Goal: Find specific page/section: Find specific page/section

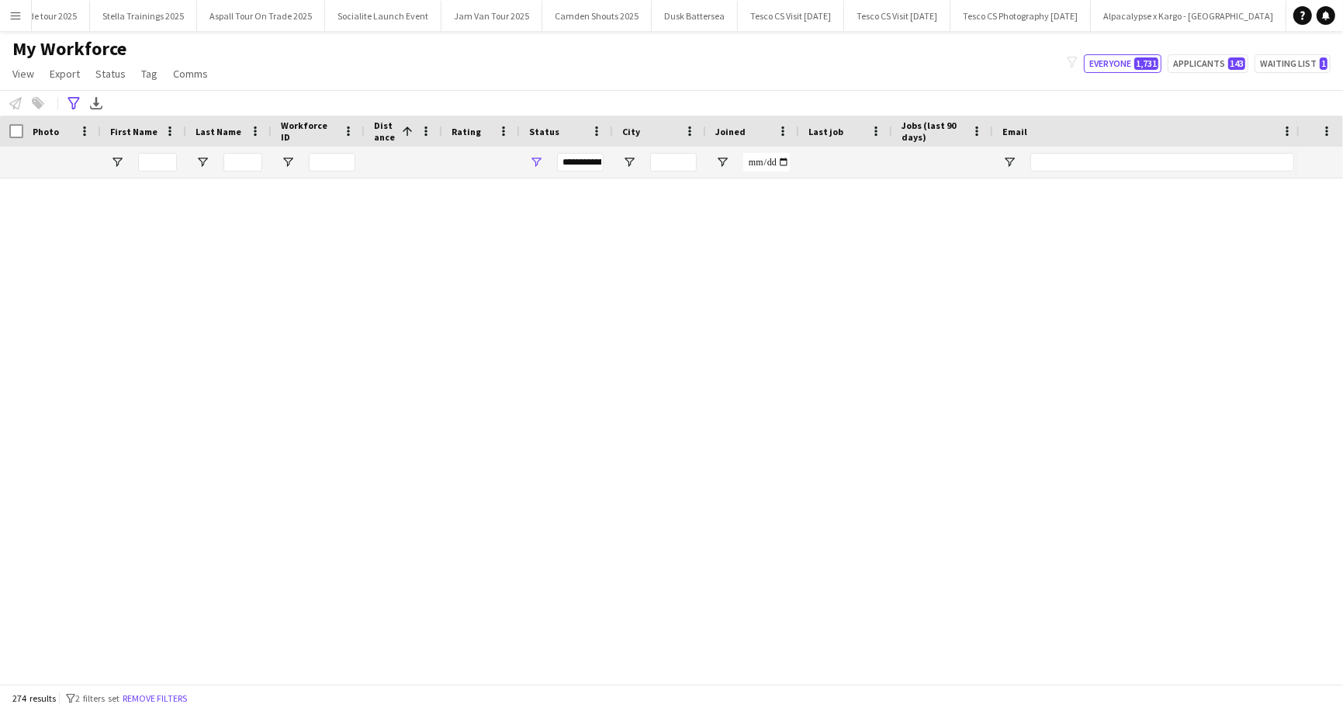
scroll to position [3371, 0]
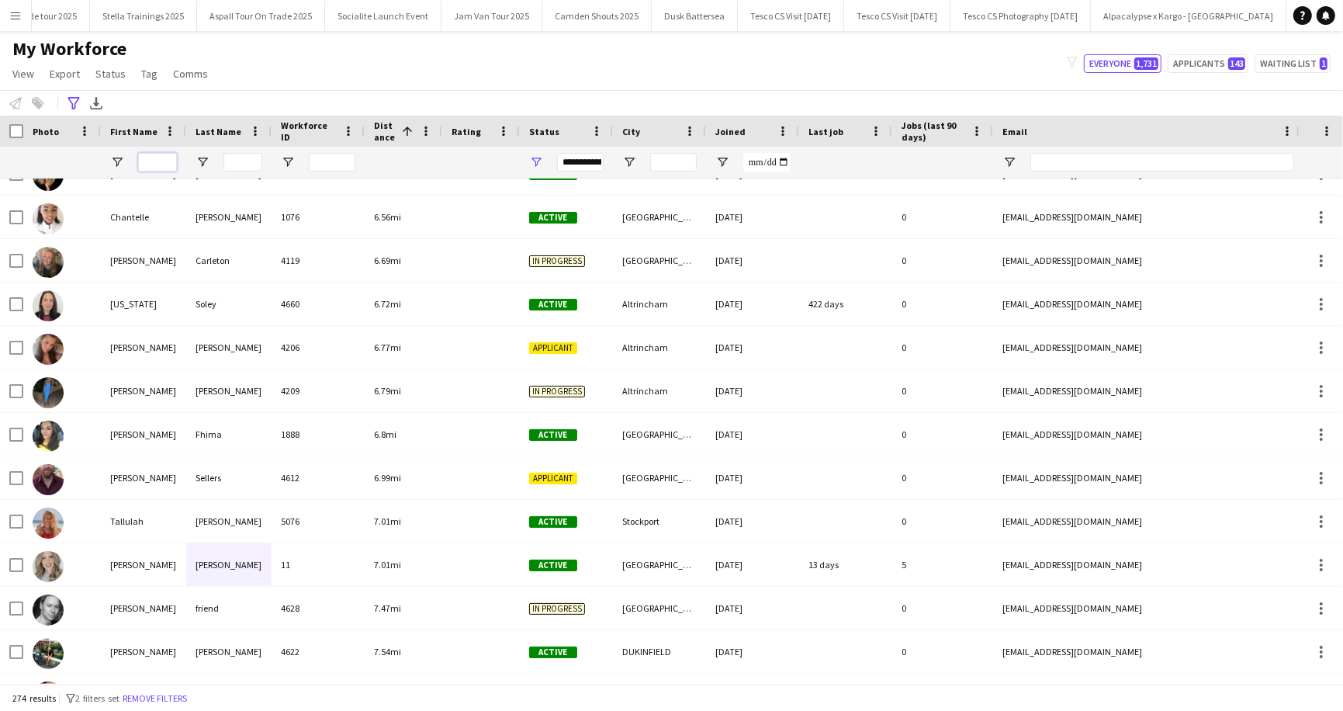
click at [153, 163] on input "First Name Filter Input" at bounding box center [157, 162] width 39 height 19
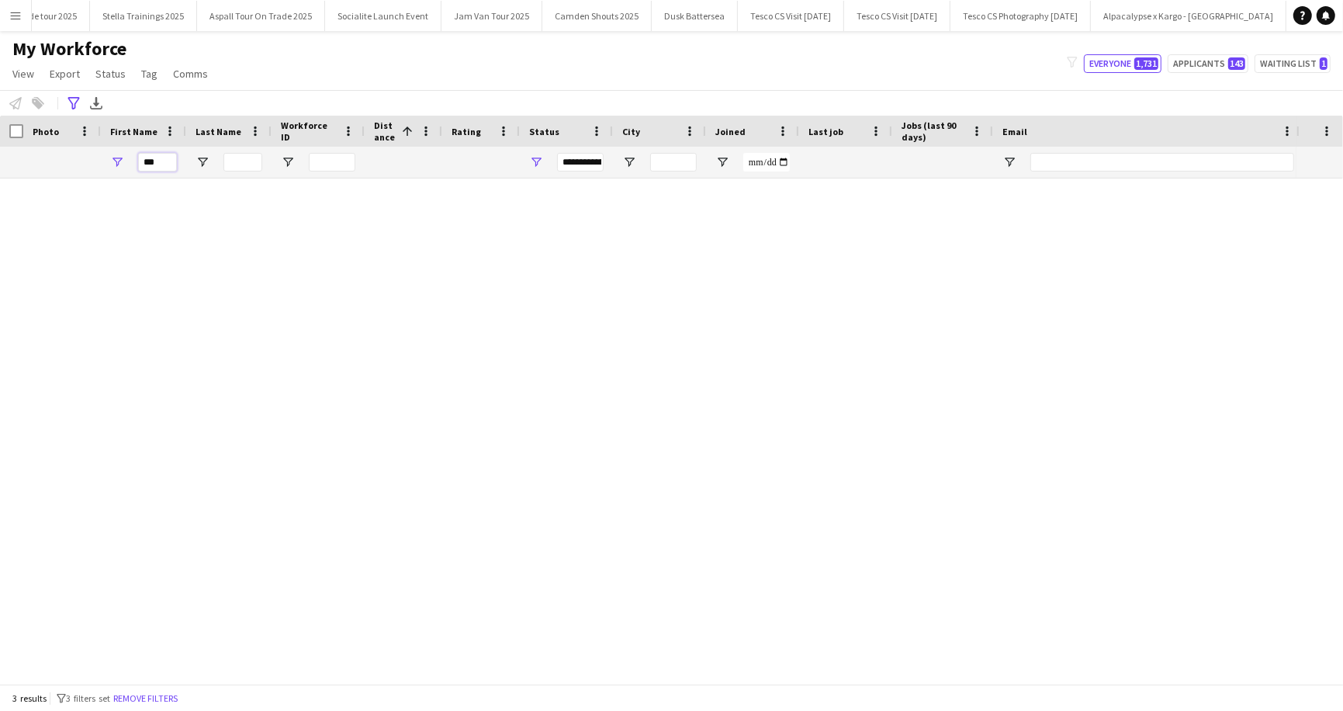
scroll to position [0, 0]
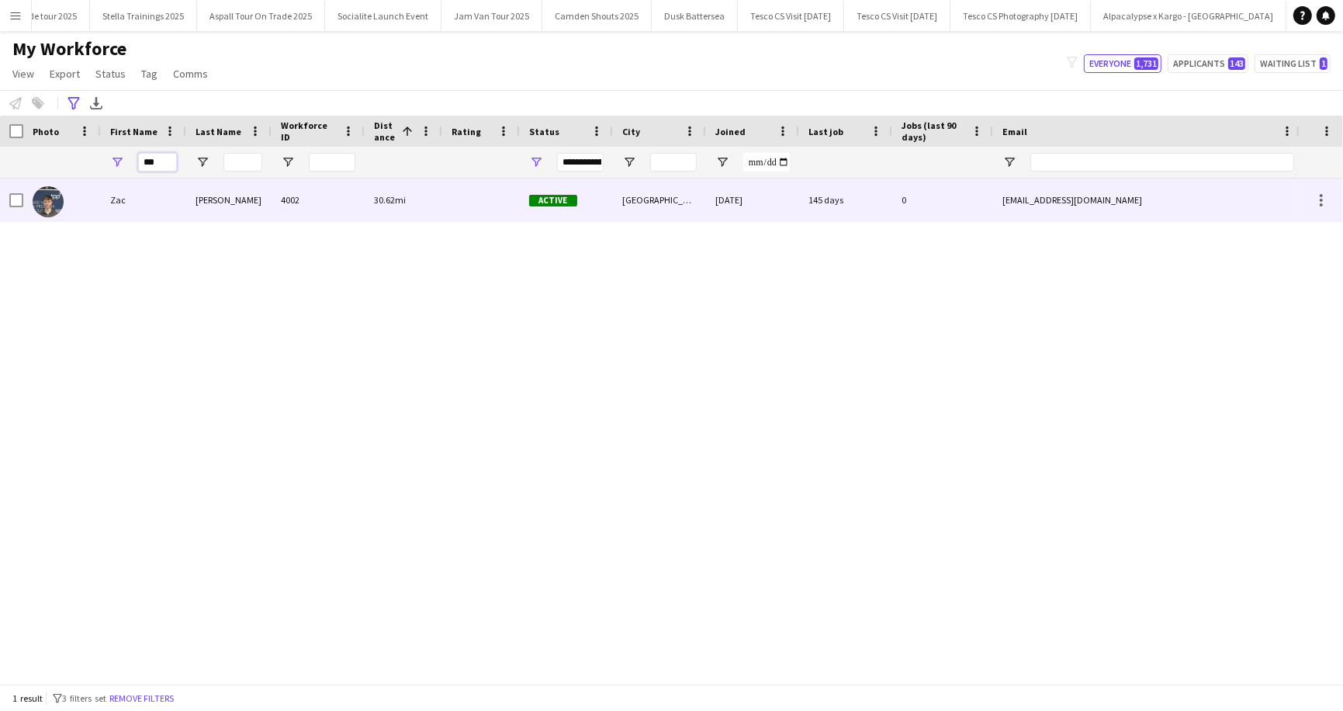
type input "***"
click at [161, 192] on div "Zac" at bounding box center [143, 199] width 85 height 43
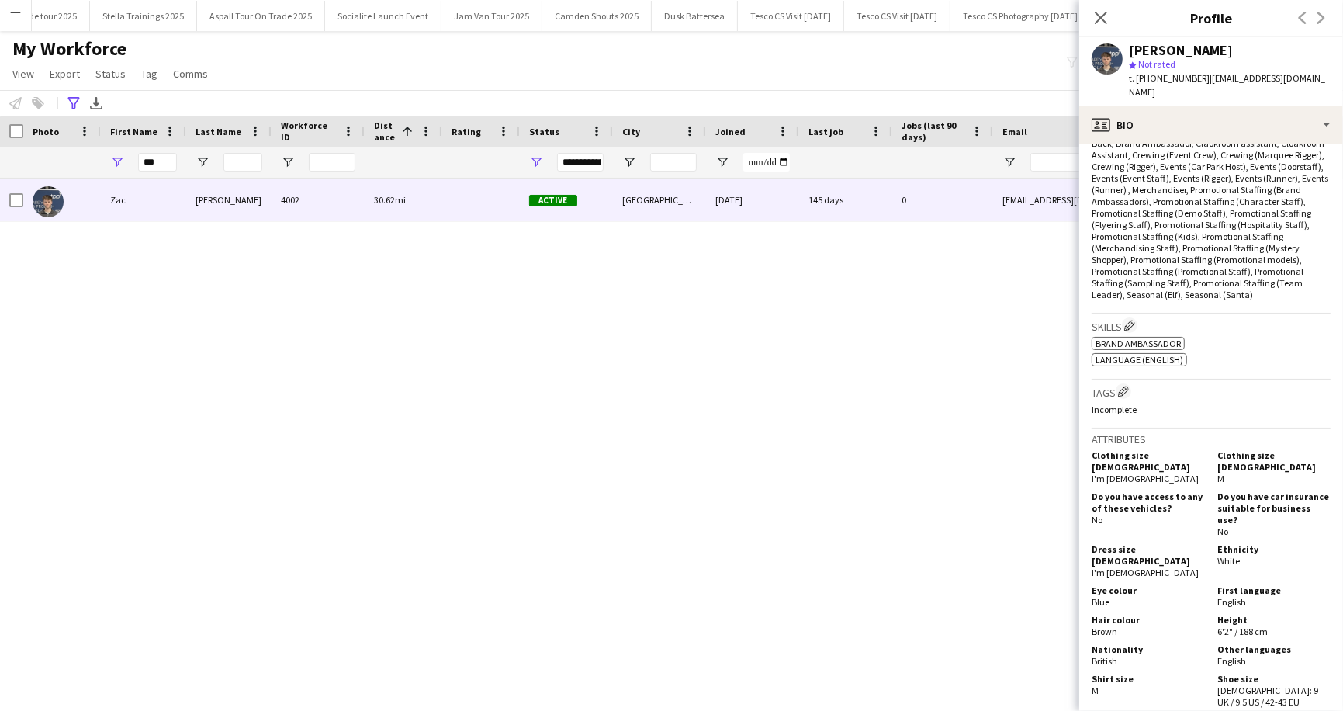
scroll to position [922, 0]
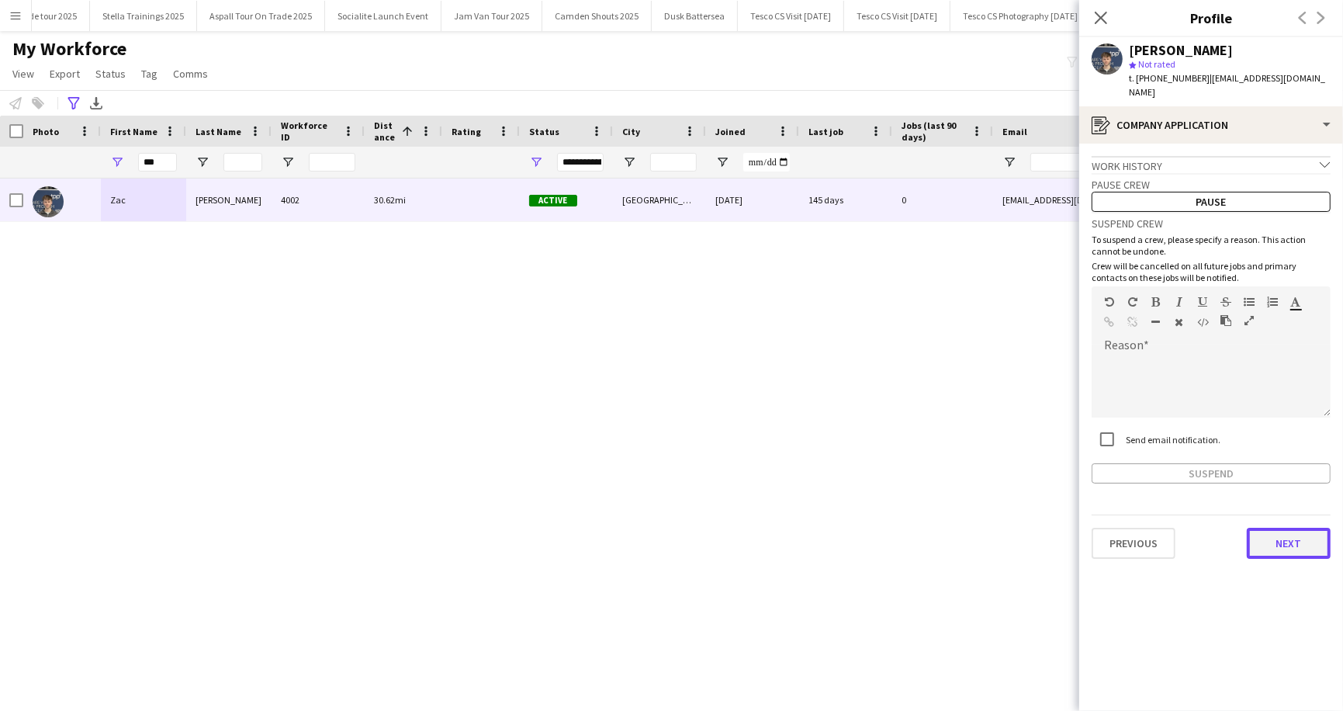
click at [1291, 527] on button "Next" at bounding box center [1289, 542] width 84 height 31
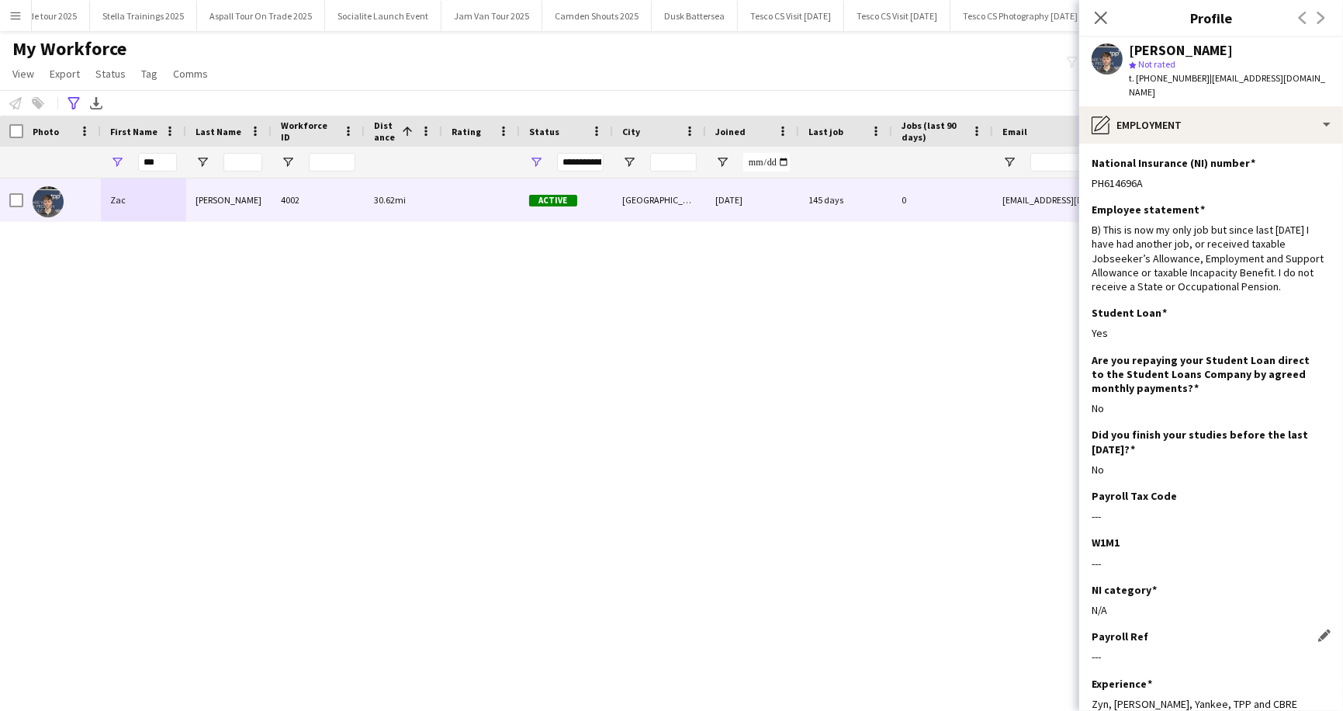
scroll to position [85, 0]
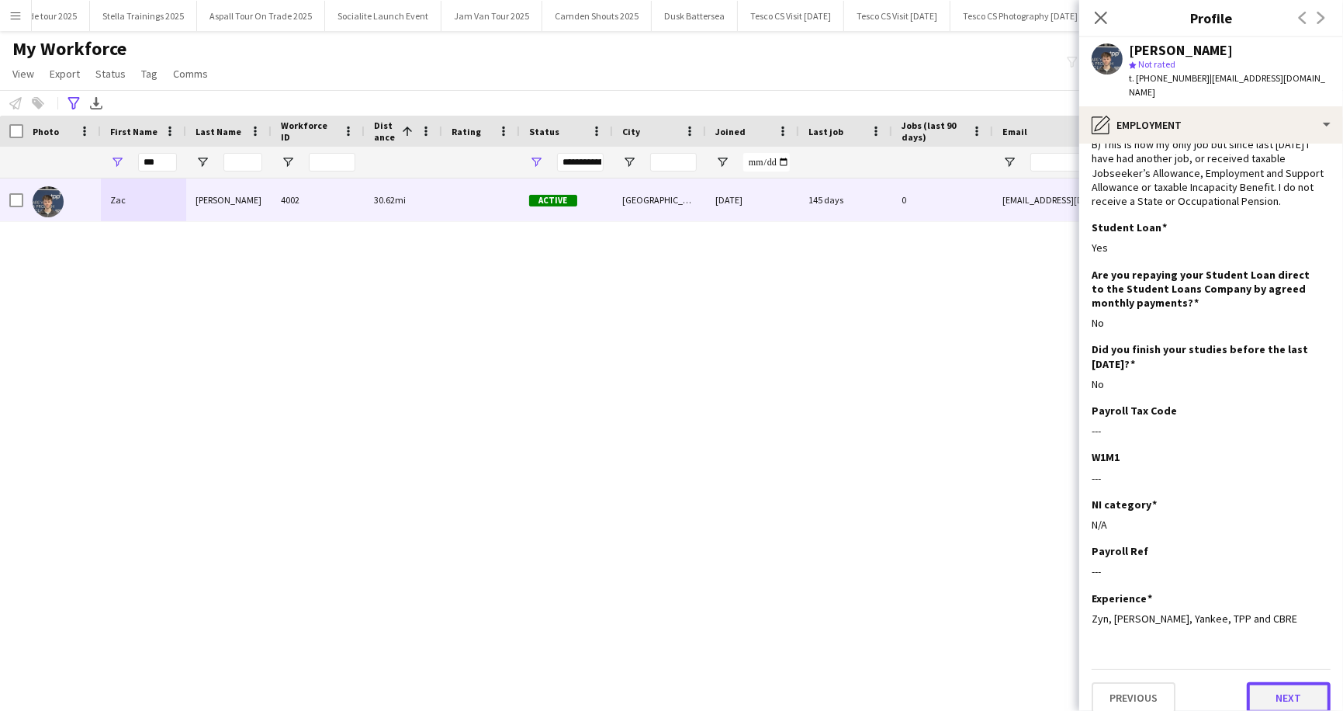
click at [1281, 688] on button "Next" at bounding box center [1289, 697] width 84 height 31
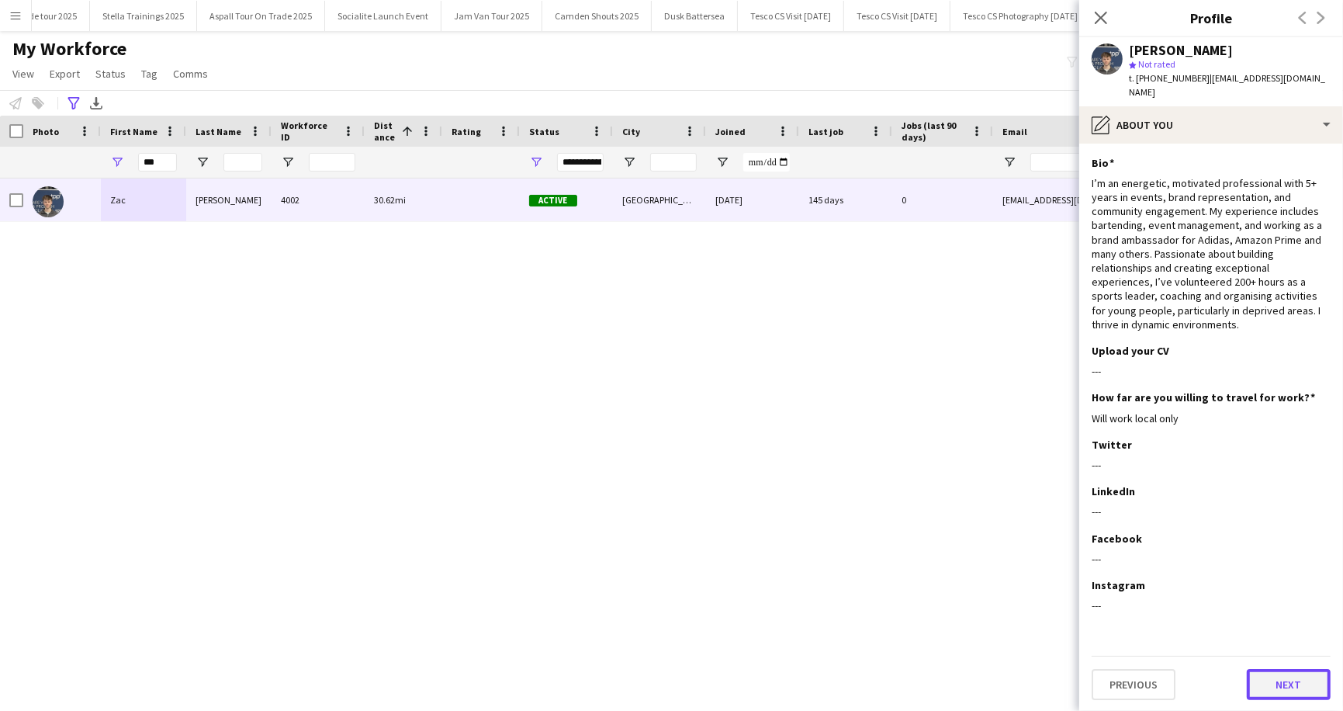
click at [1281, 687] on button "Next" at bounding box center [1289, 684] width 84 height 31
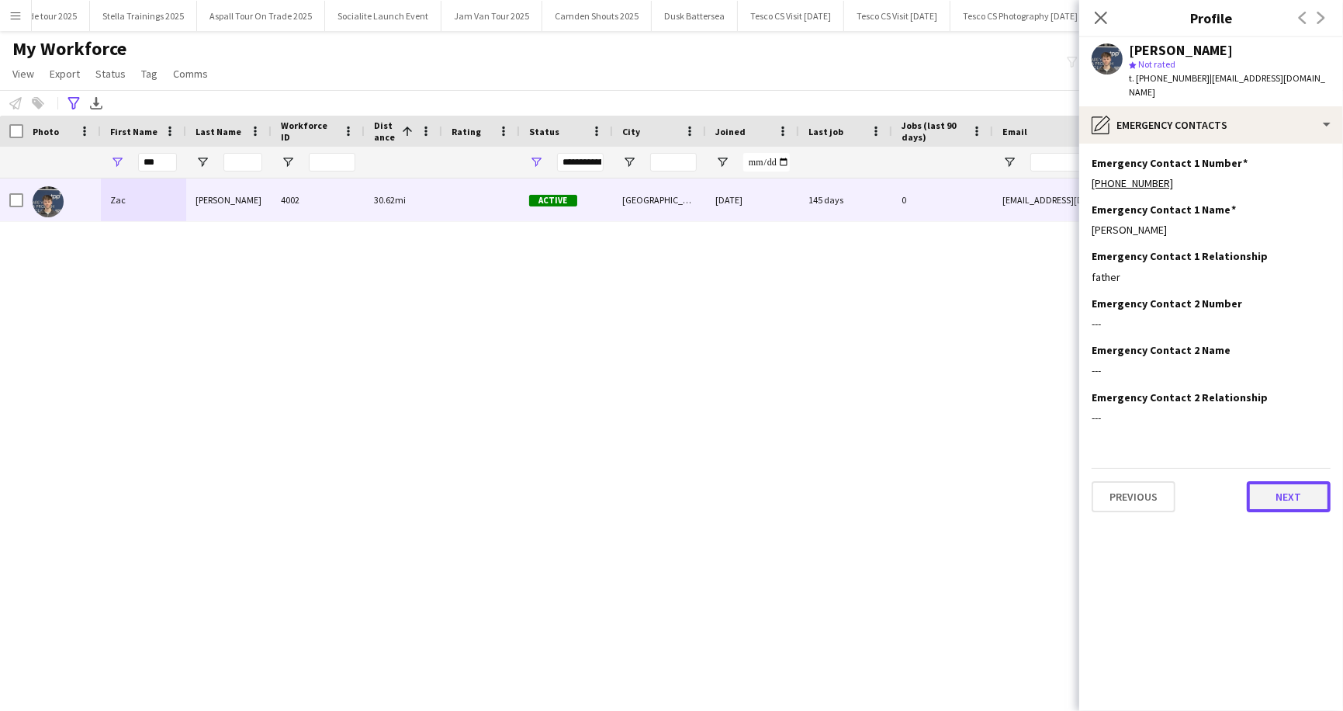
click at [1297, 485] on button "Next" at bounding box center [1289, 496] width 84 height 31
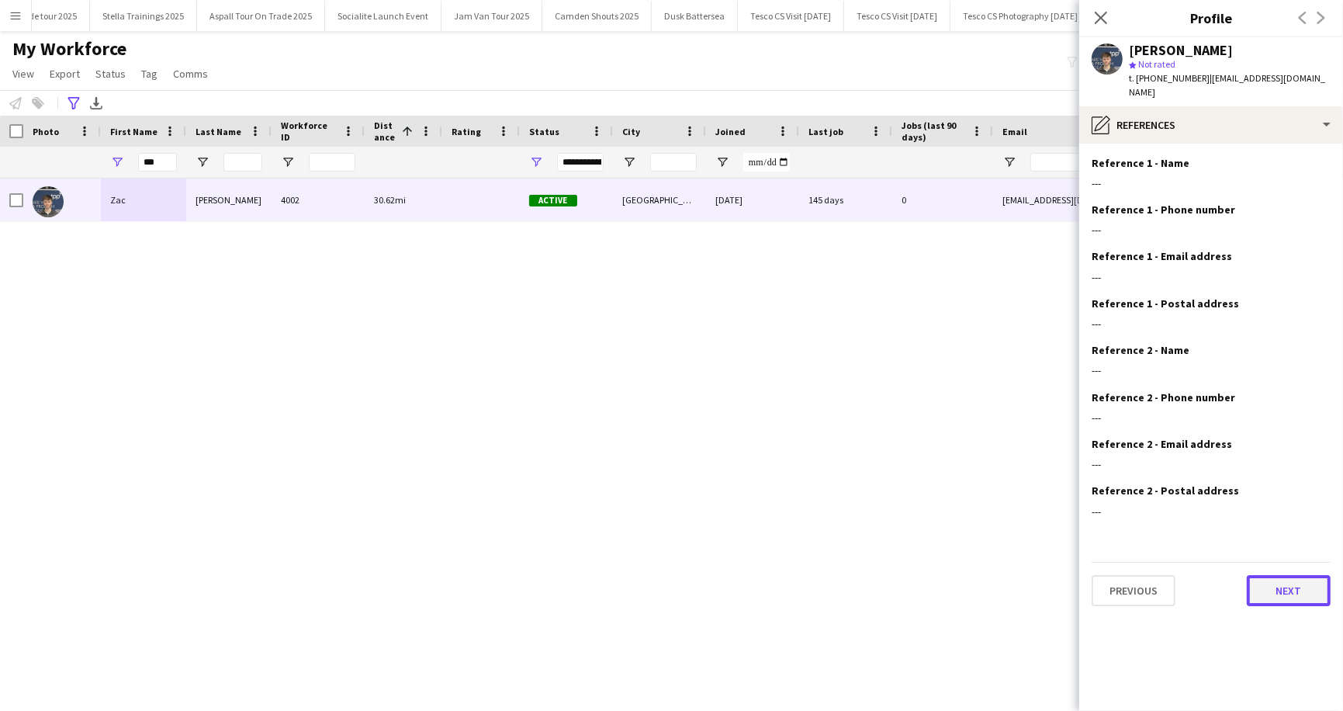
click at [1288, 580] on button "Next" at bounding box center [1289, 590] width 84 height 31
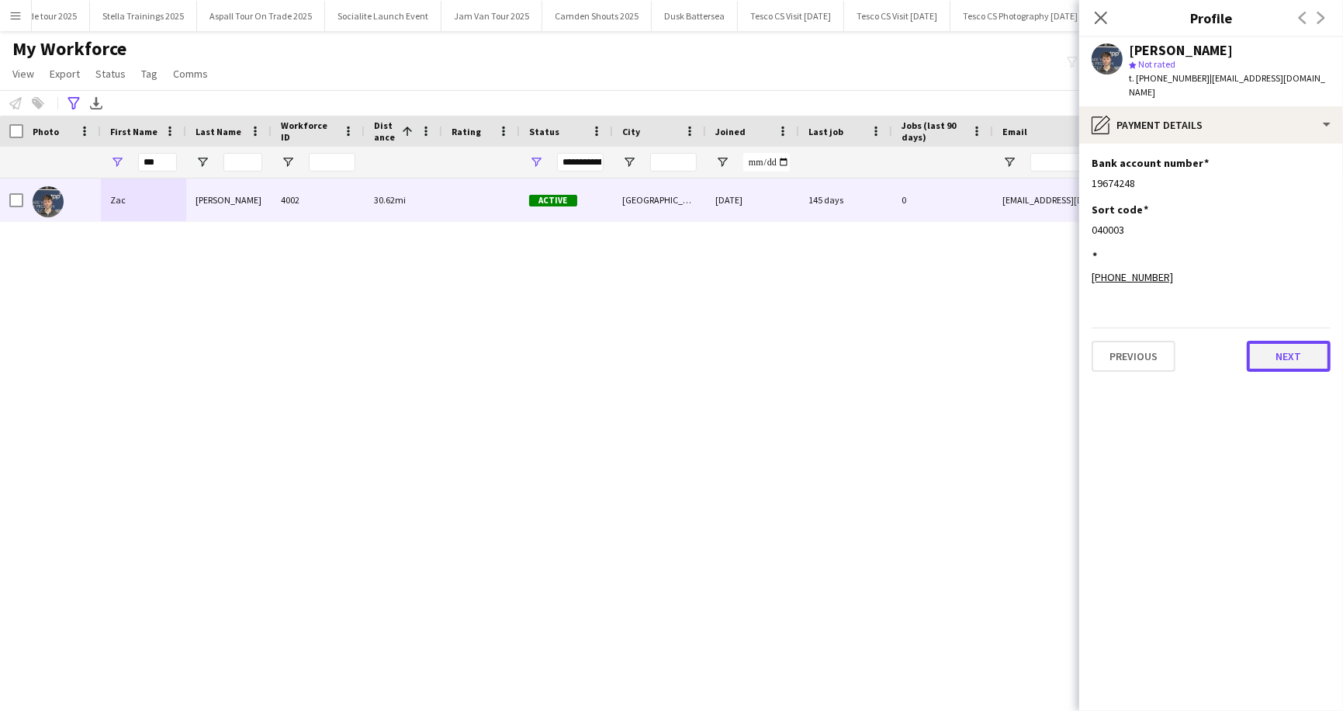
click at [1302, 341] on button "Next" at bounding box center [1289, 356] width 84 height 31
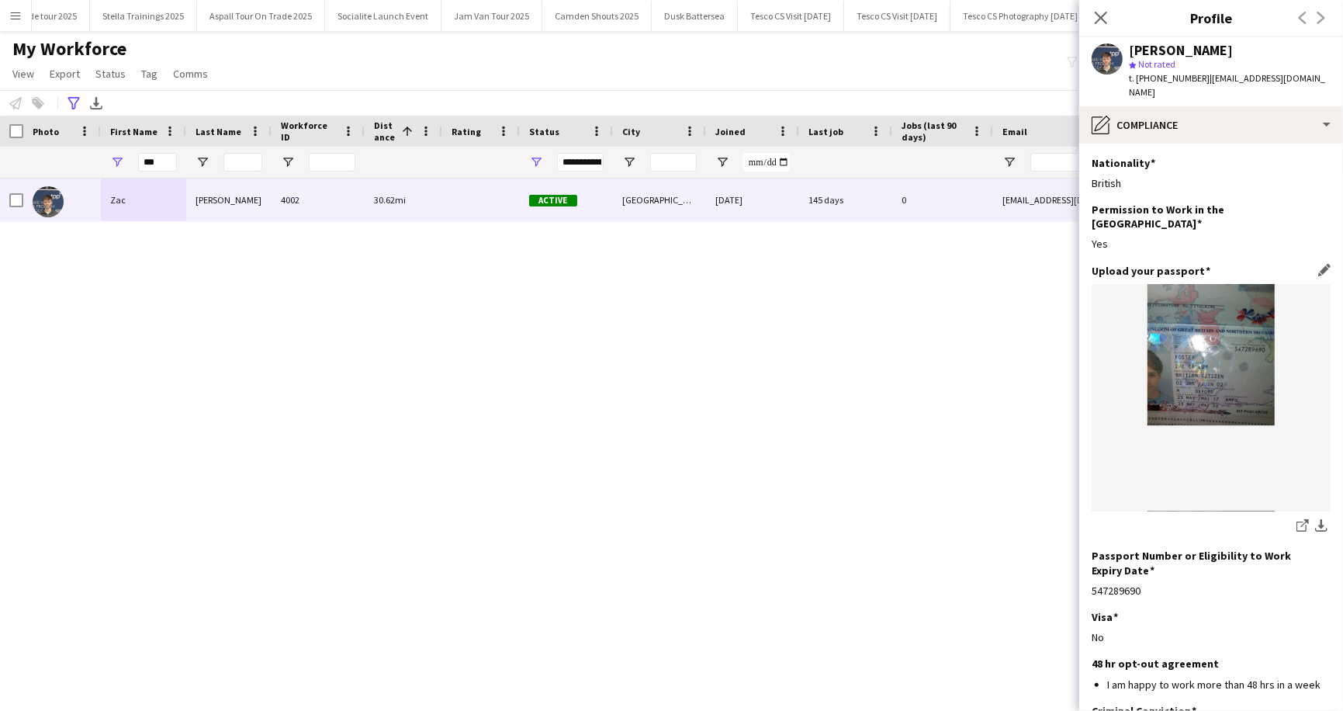
scroll to position [98, 0]
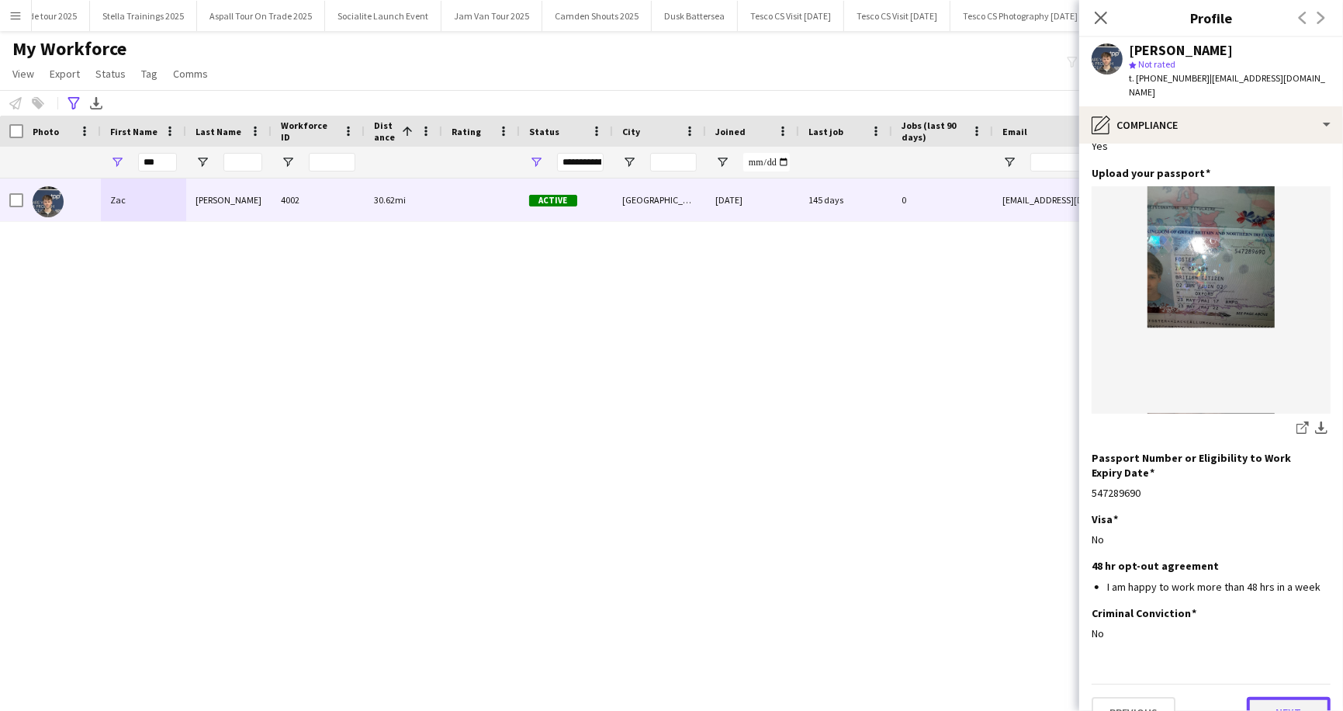
click at [1280, 697] on button "Next" at bounding box center [1289, 712] width 84 height 31
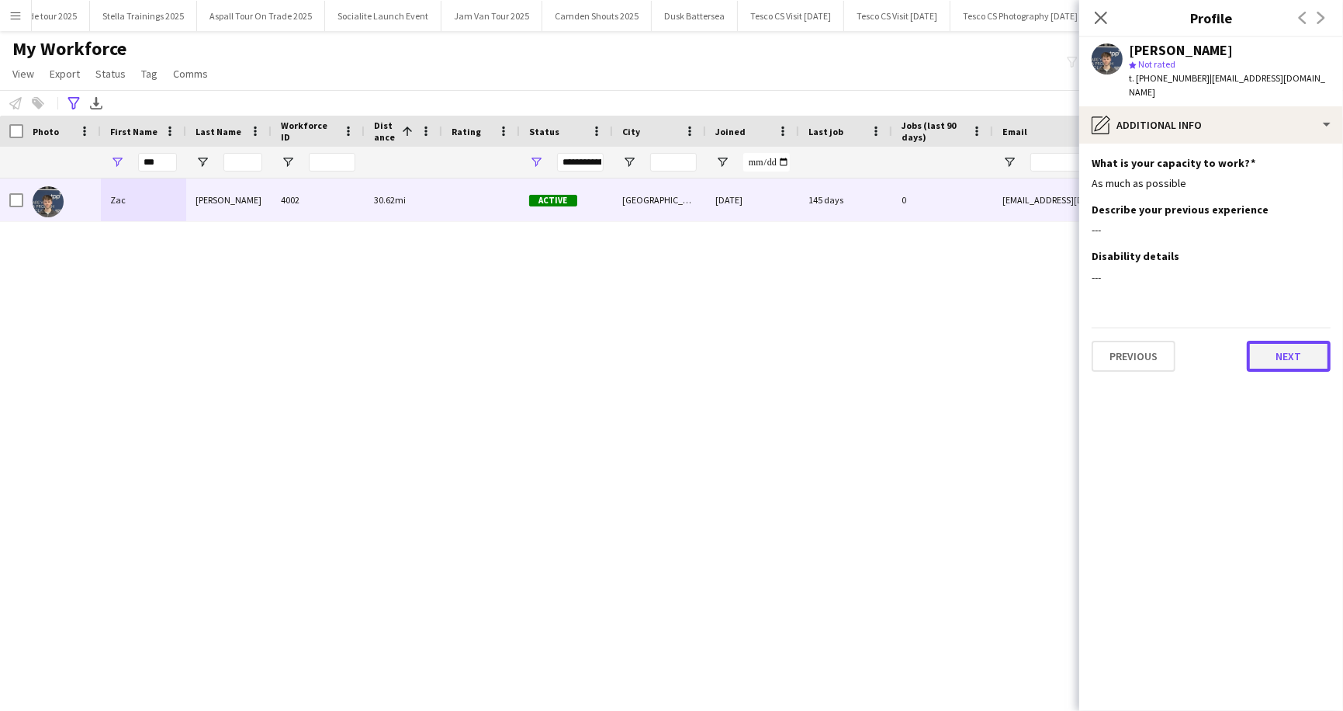
click at [1300, 341] on button "Next" at bounding box center [1289, 356] width 84 height 31
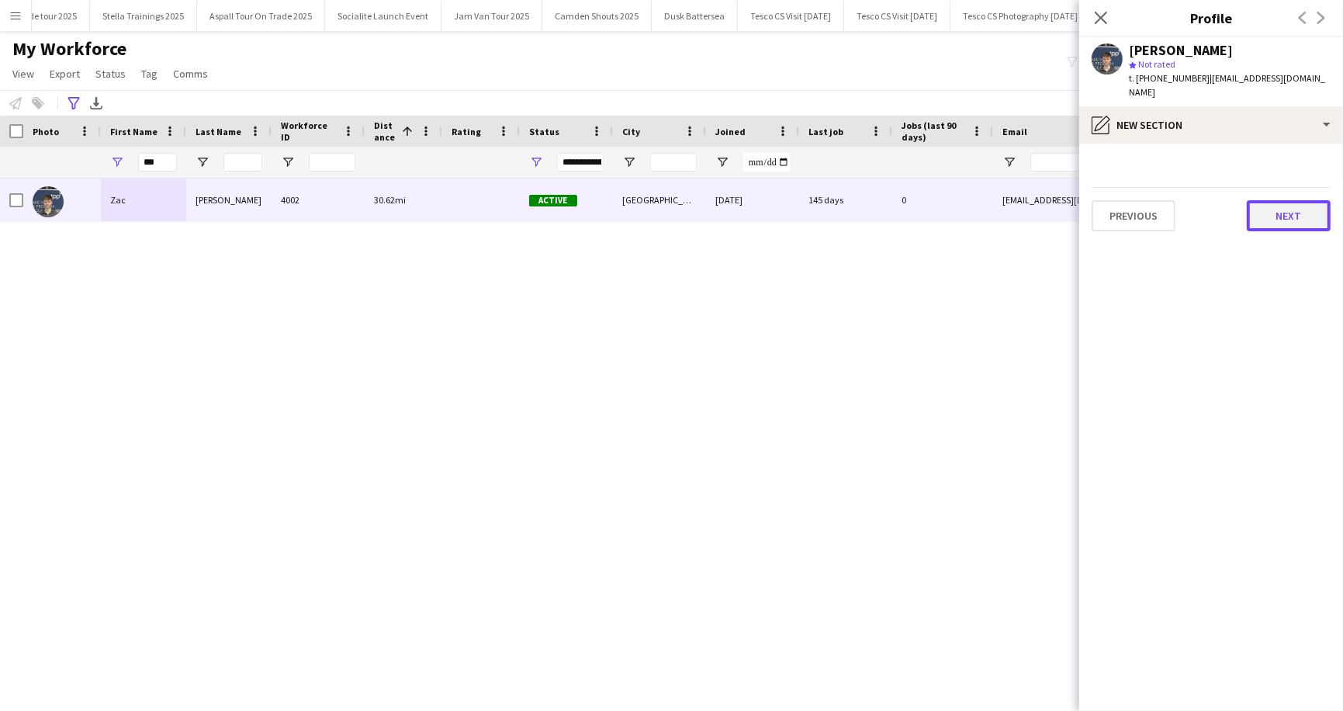
click at [1294, 200] on button "Next" at bounding box center [1289, 215] width 84 height 31
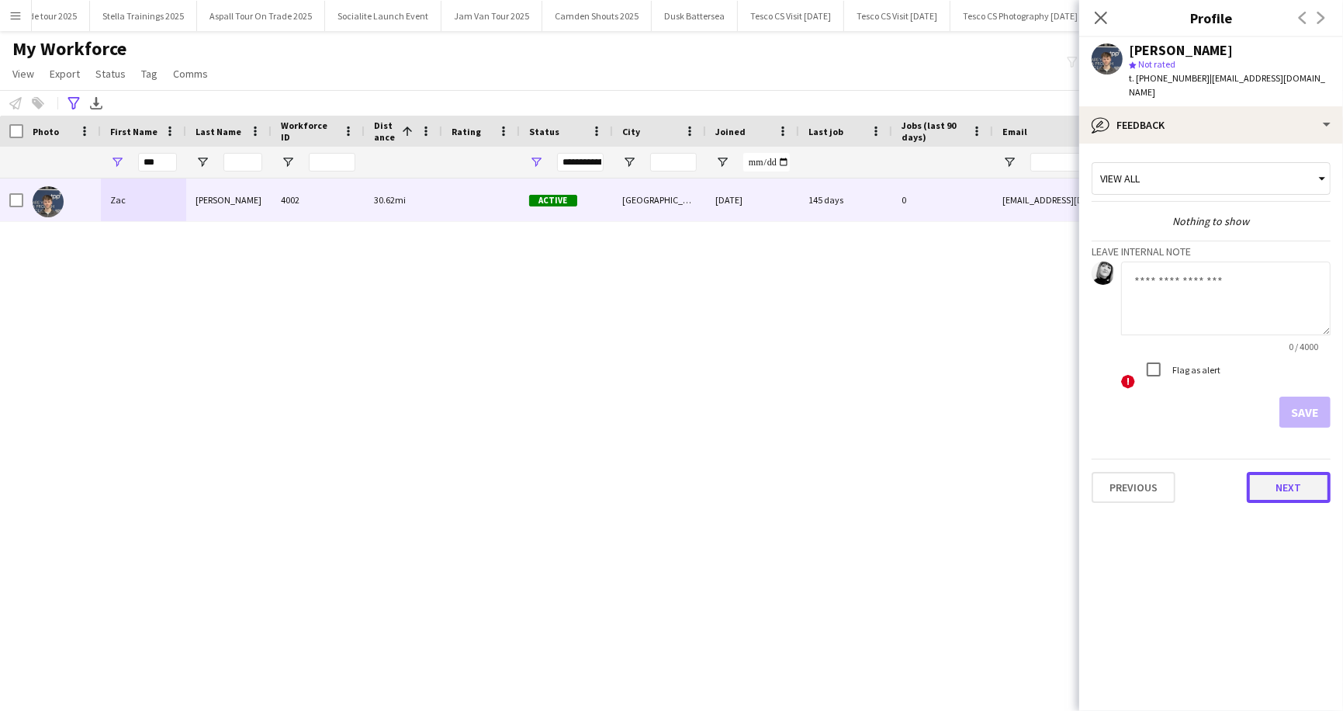
click at [1283, 472] on button "Next" at bounding box center [1289, 487] width 84 height 31
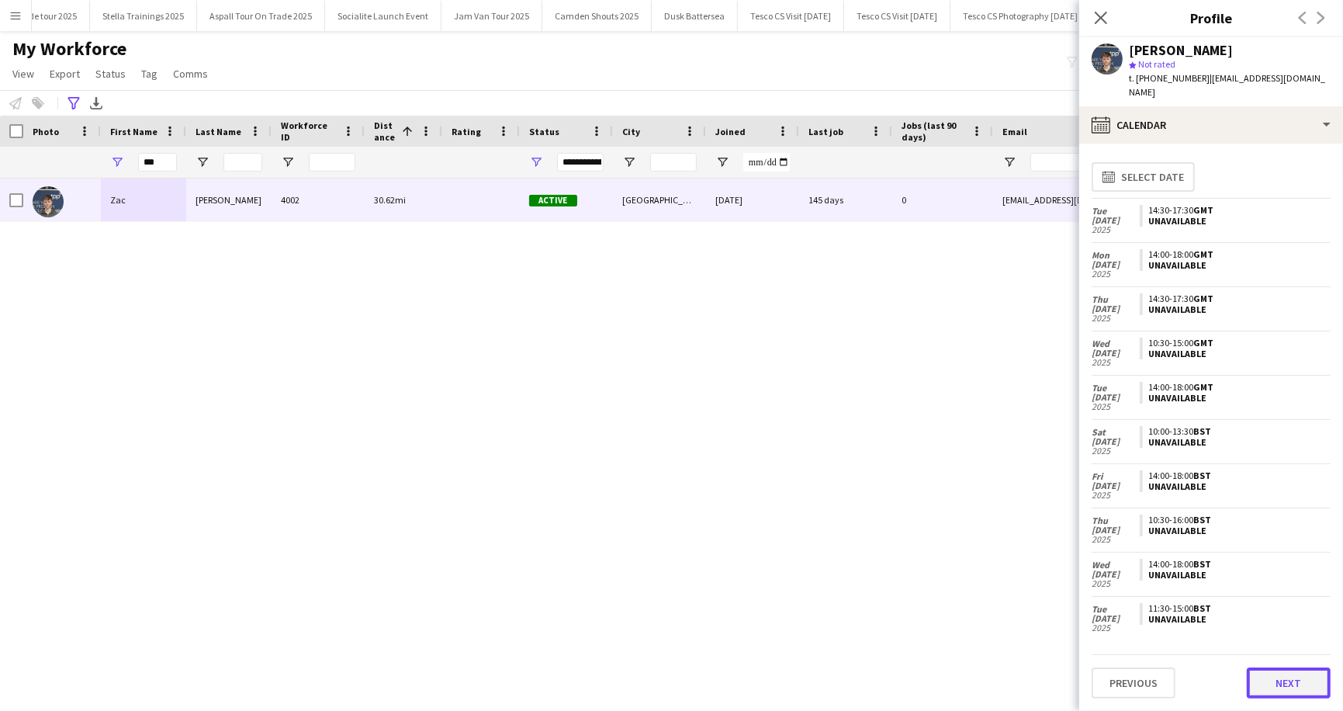
click at [1297, 679] on button "Next" at bounding box center [1289, 682] width 84 height 31
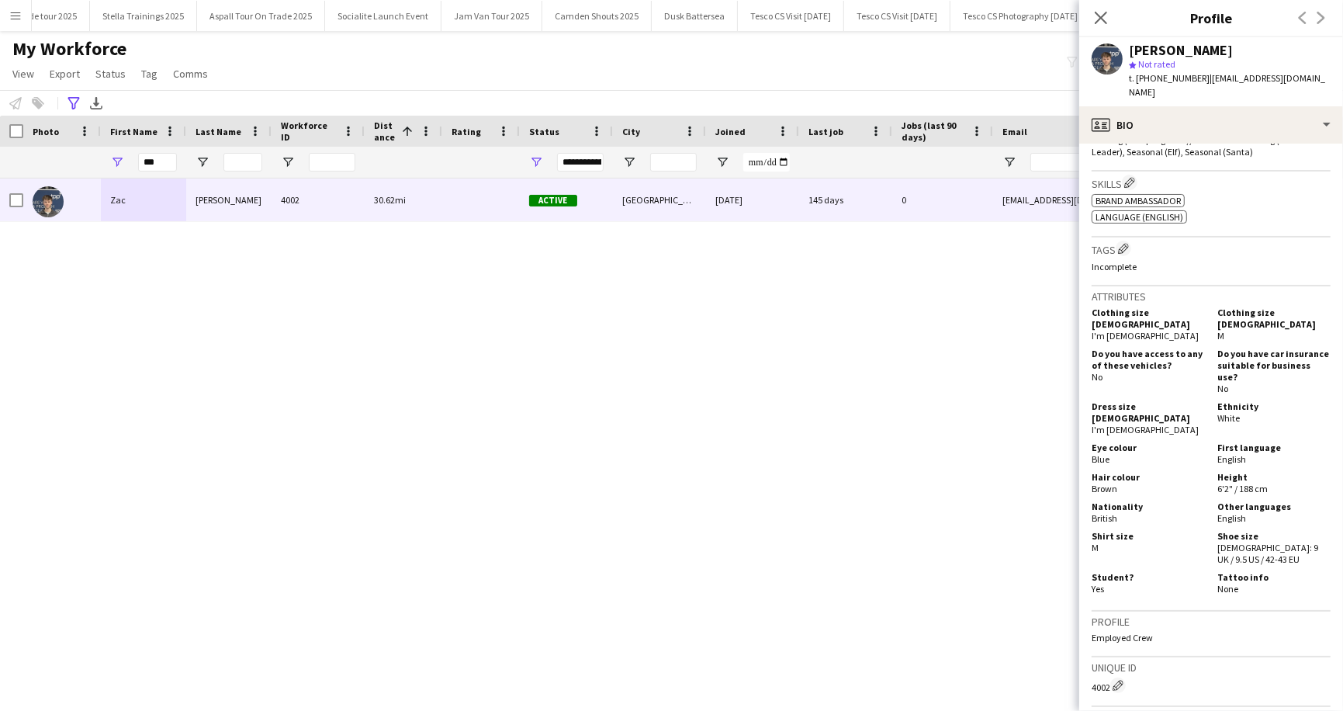
scroll to position [922, 0]
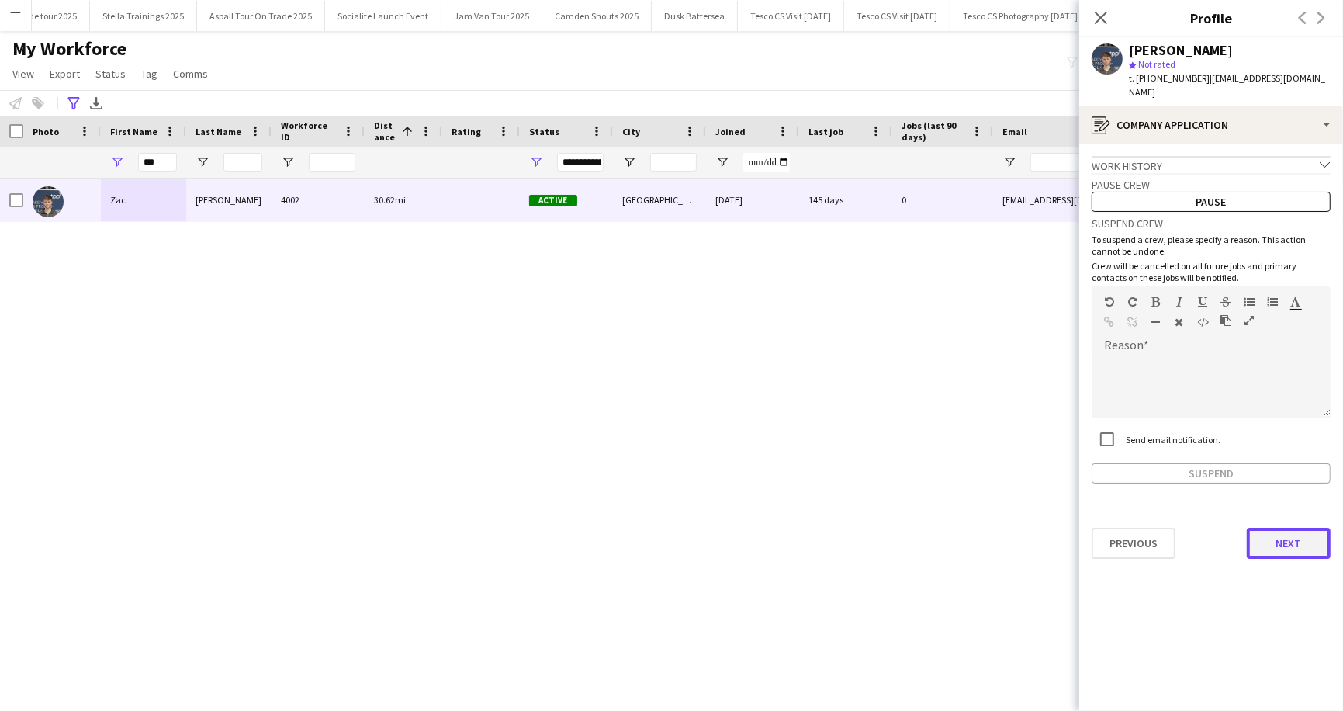
click at [1290, 534] on button "Next" at bounding box center [1289, 542] width 84 height 31
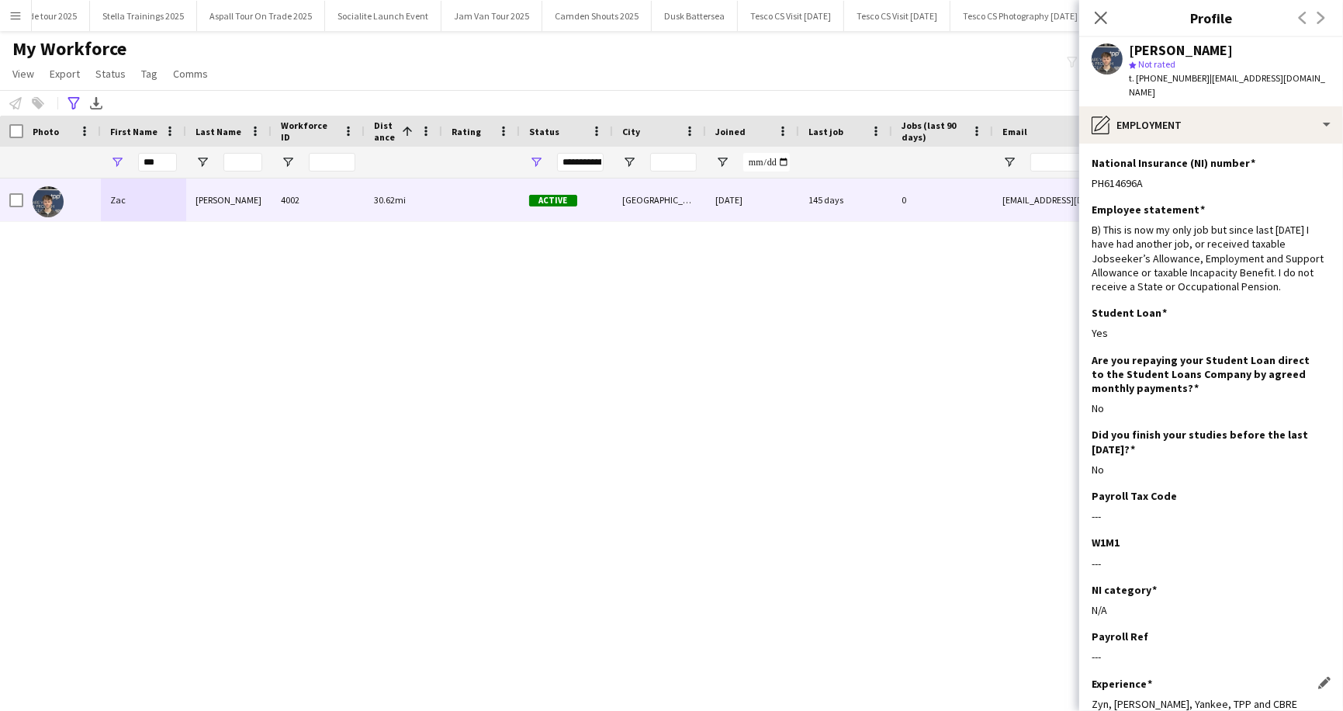
scroll to position [85, 0]
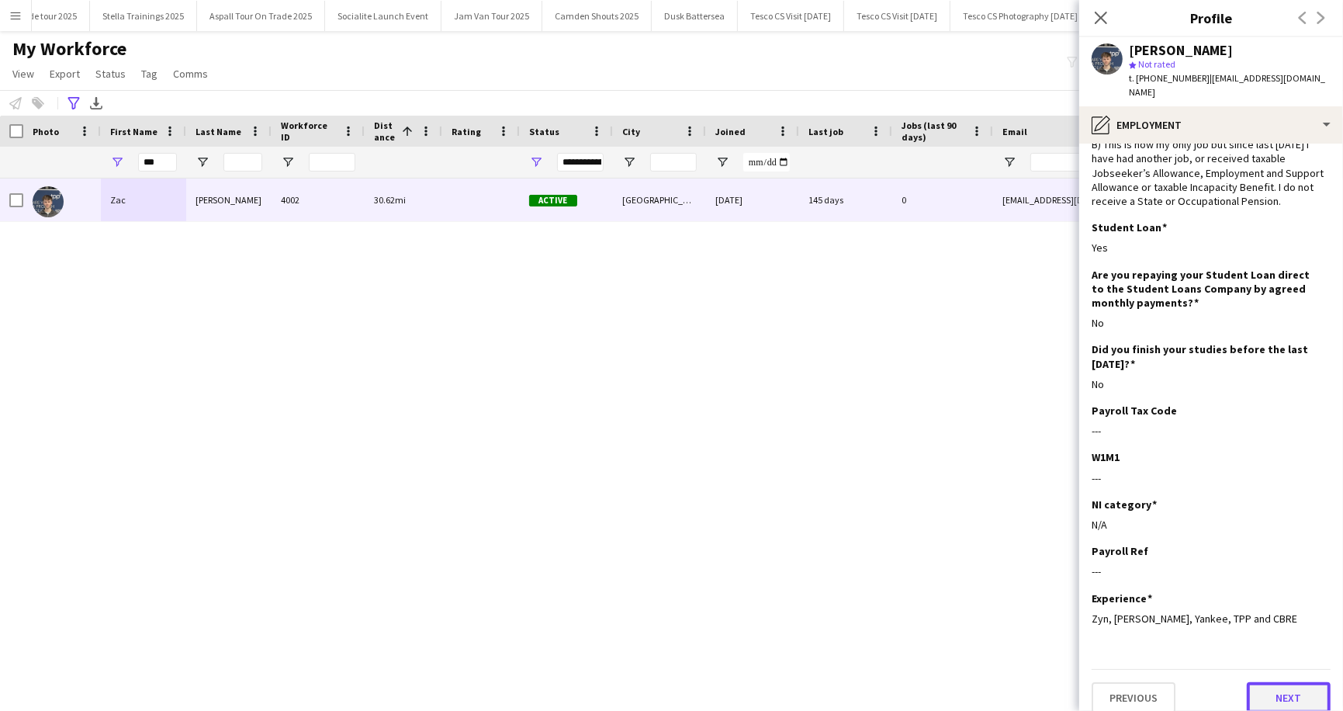
click at [1288, 691] on button "Next" at bounding box center [1289, 697] width 84 height 31
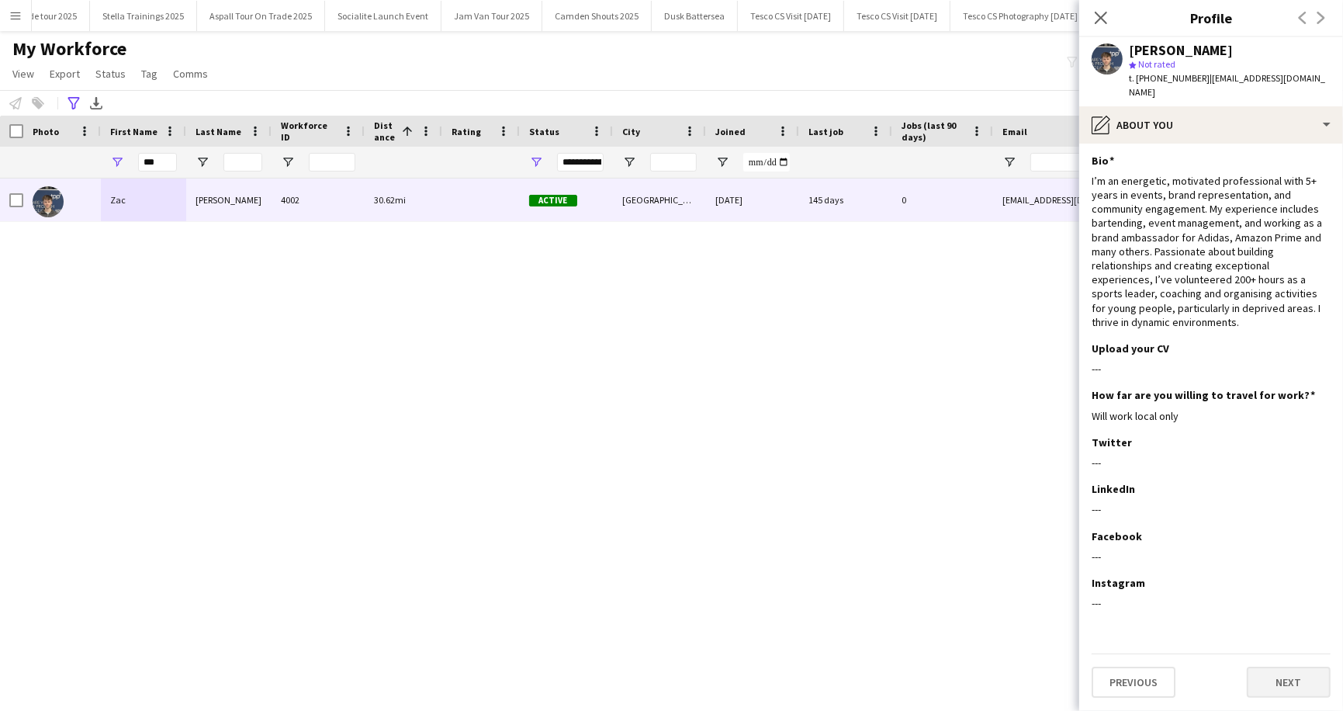
scroll to position [0, 0]
click at [1278, 691] on button "Next" at bounding box center [1289, 684] width 84 height 31
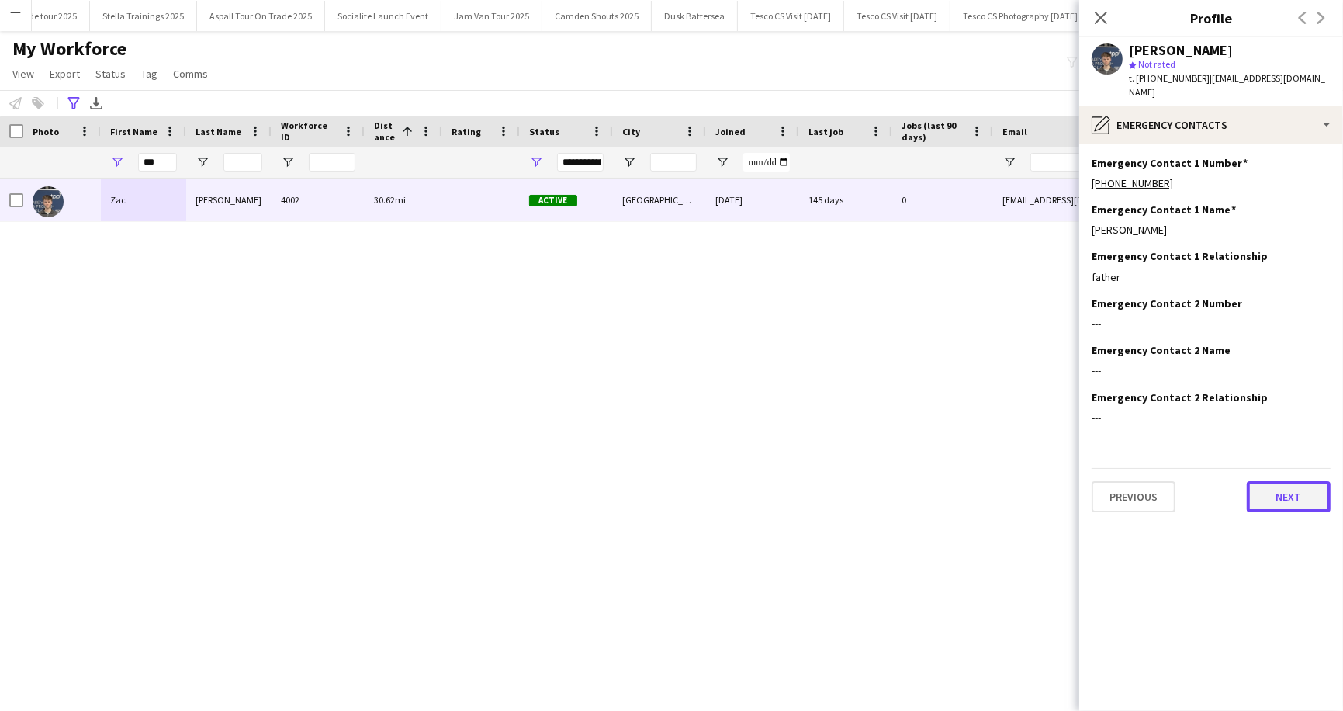
click at [1286, 481] on button "Next" at bounding box center [1289, 496] width 84 height 31
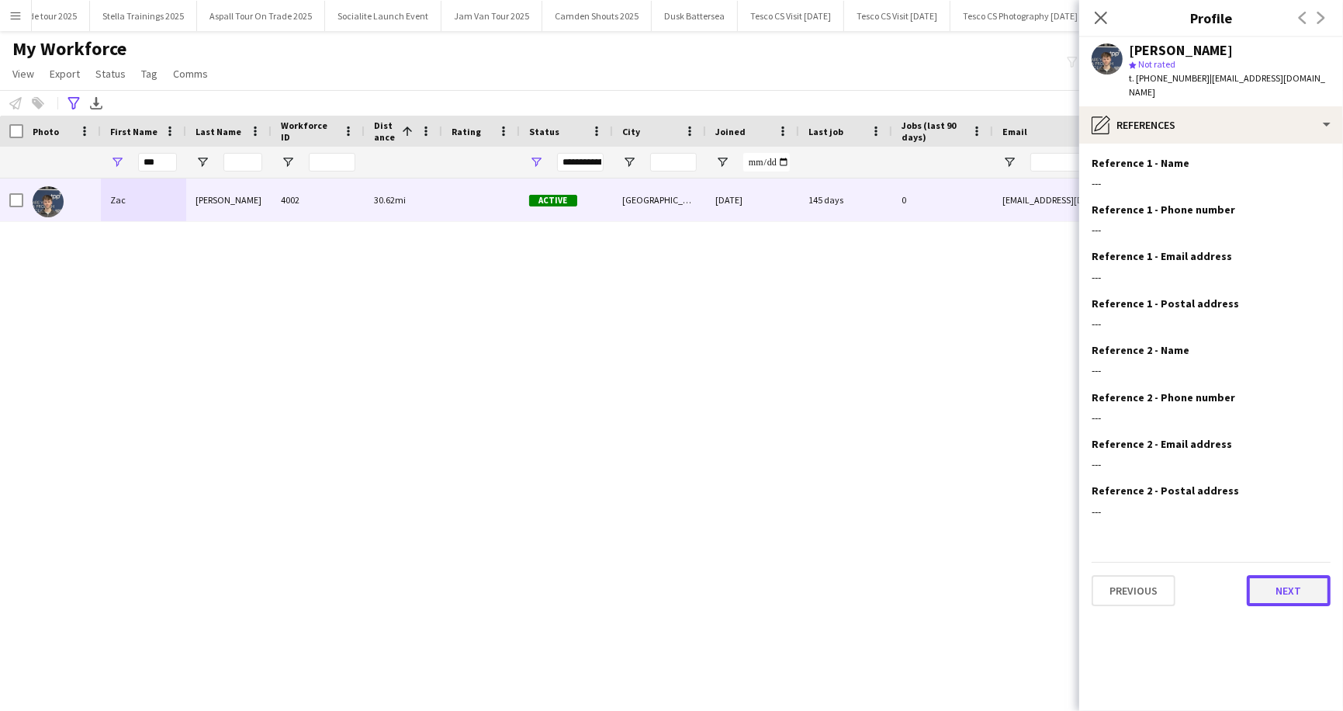
click at [1271, 582] on button "Next" at bounding box center [1289, 590] width 84 height 31
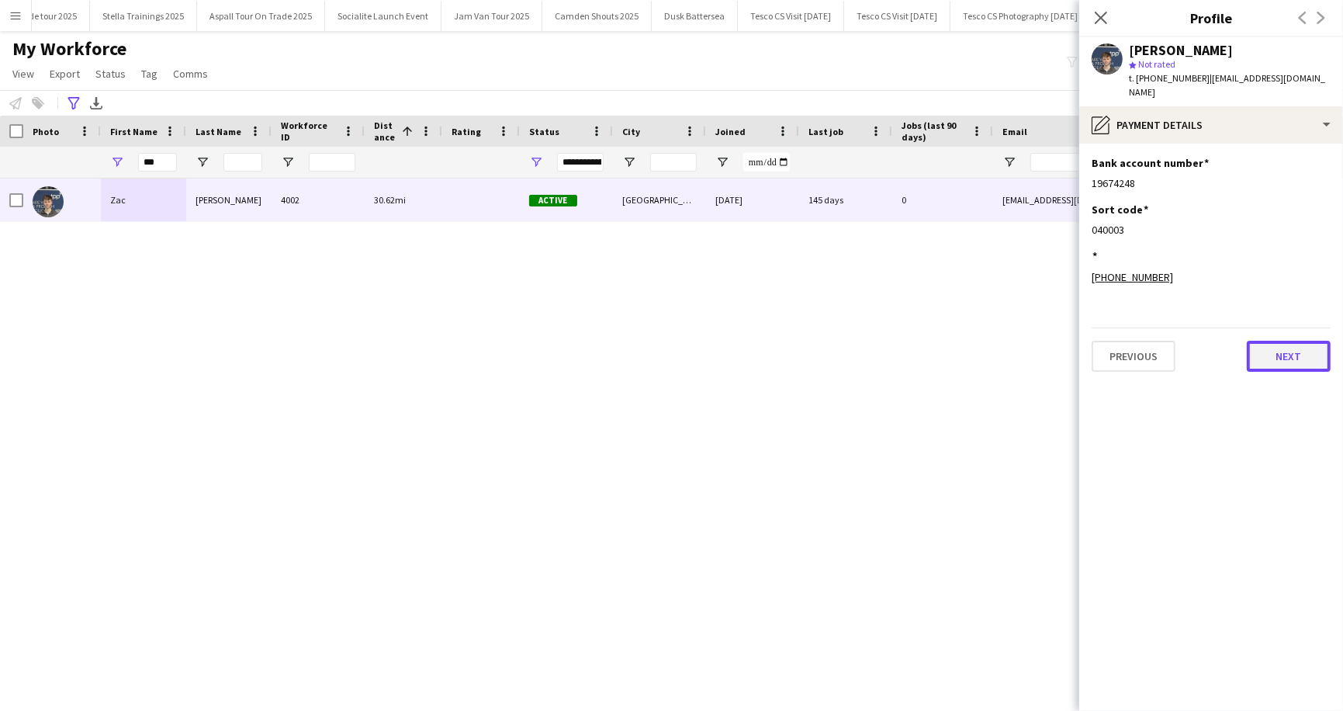
click at [1309, 341] on button "Next" at bounding box center [1289, 356] width 84 height 31
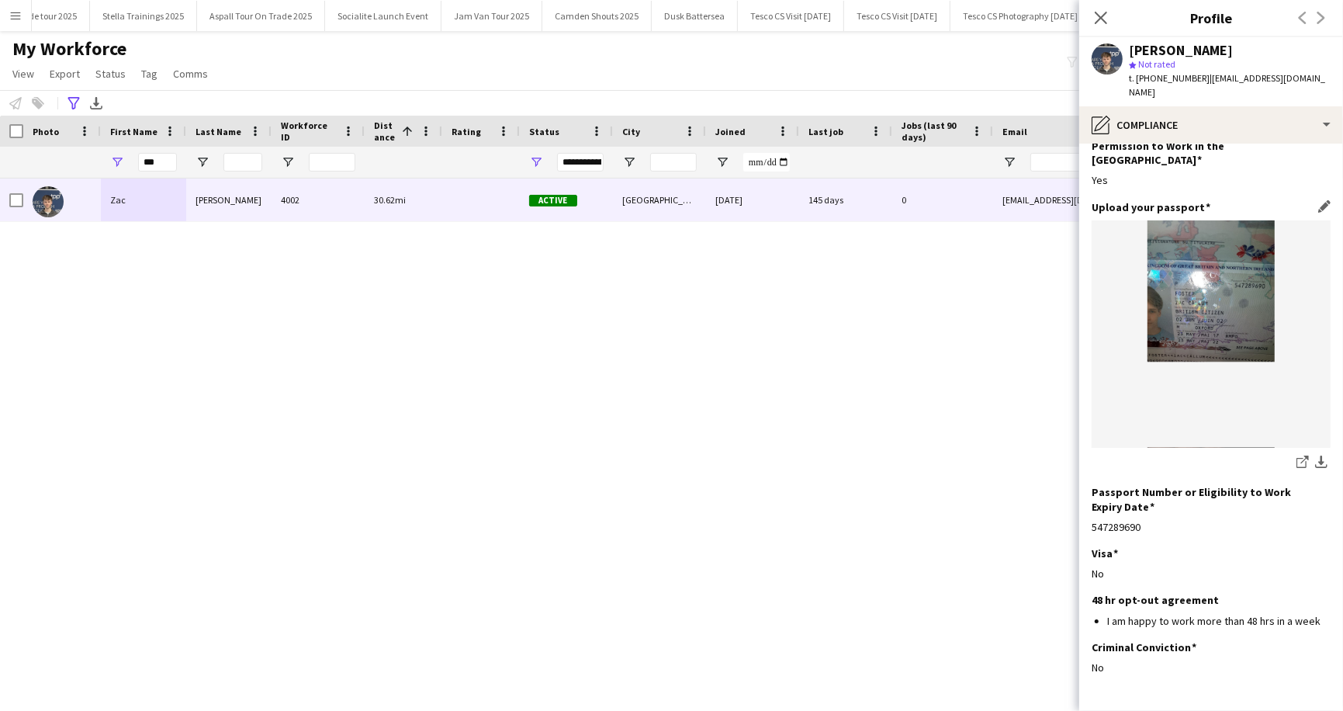
scroll to position [98, 0]
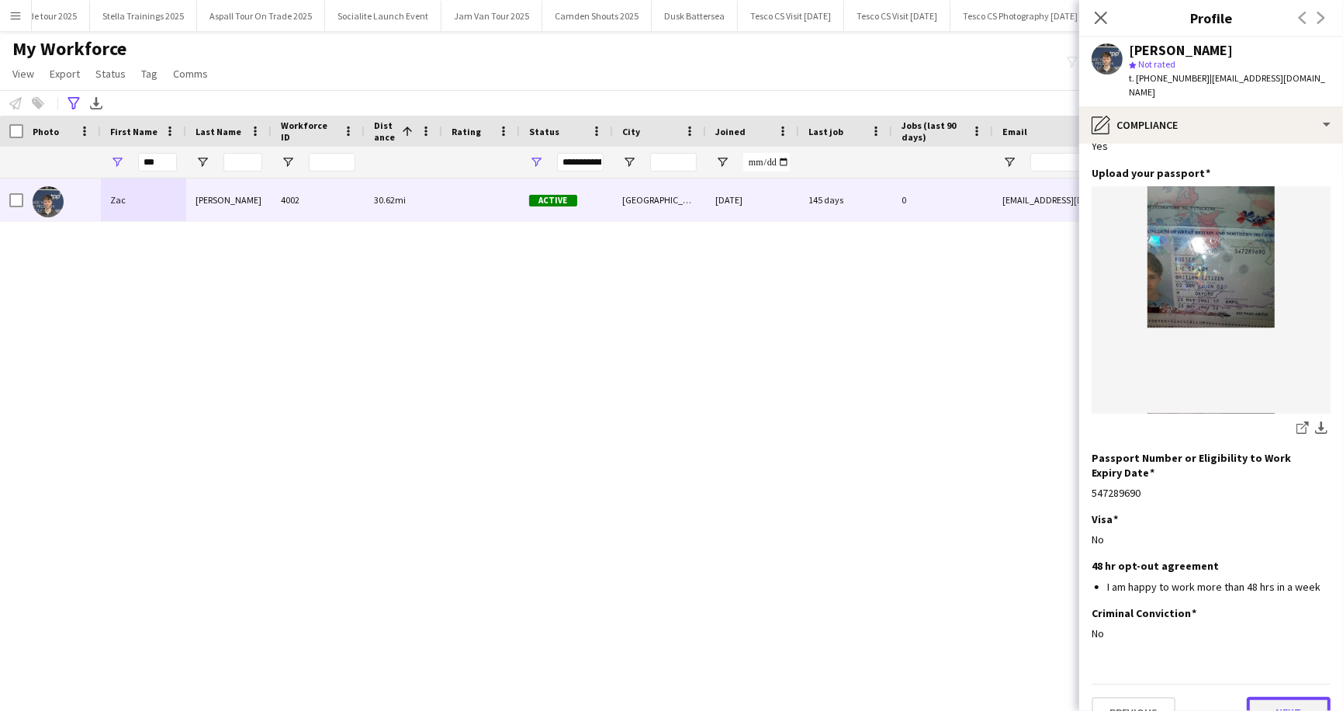
click at [1288, 697] on button "Next" at bounding box center [1289, 712] width 84 height 31
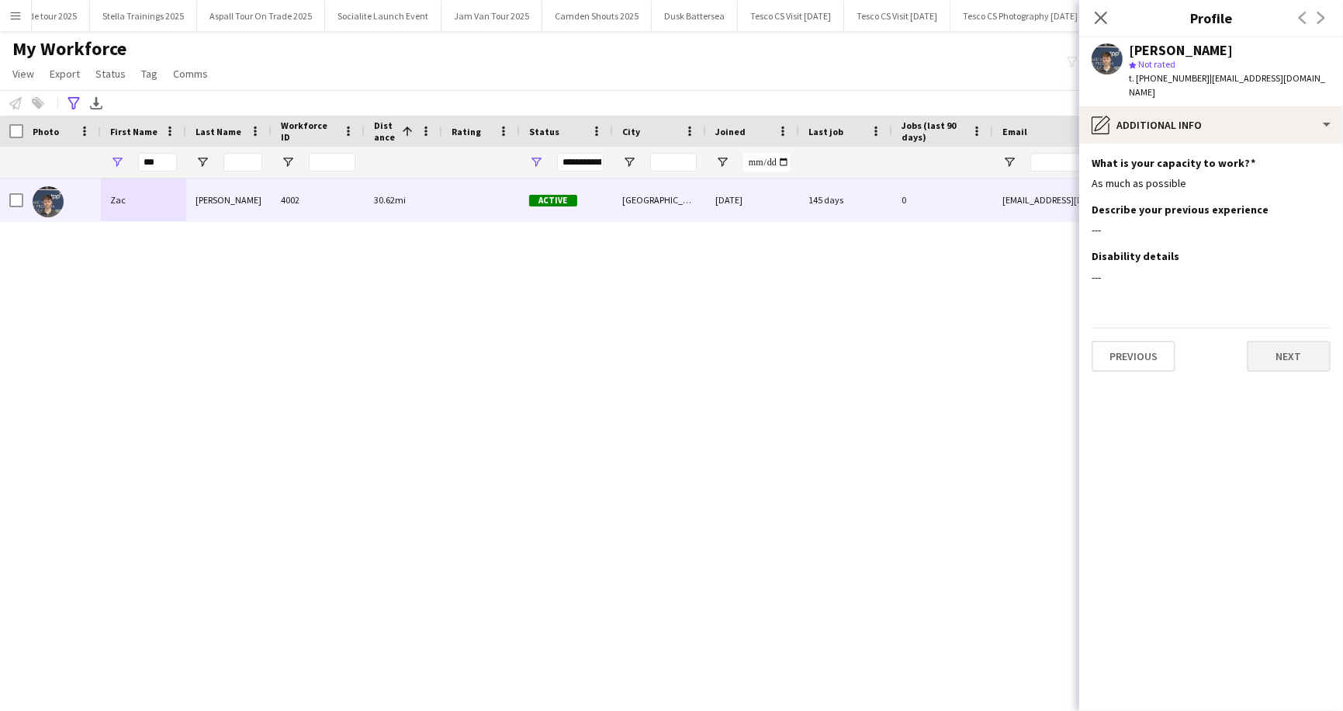
scroll to position [0, 0]
click at [1285, 341] on button "Next" at bounding box center [1289, 356] width 84 height 31
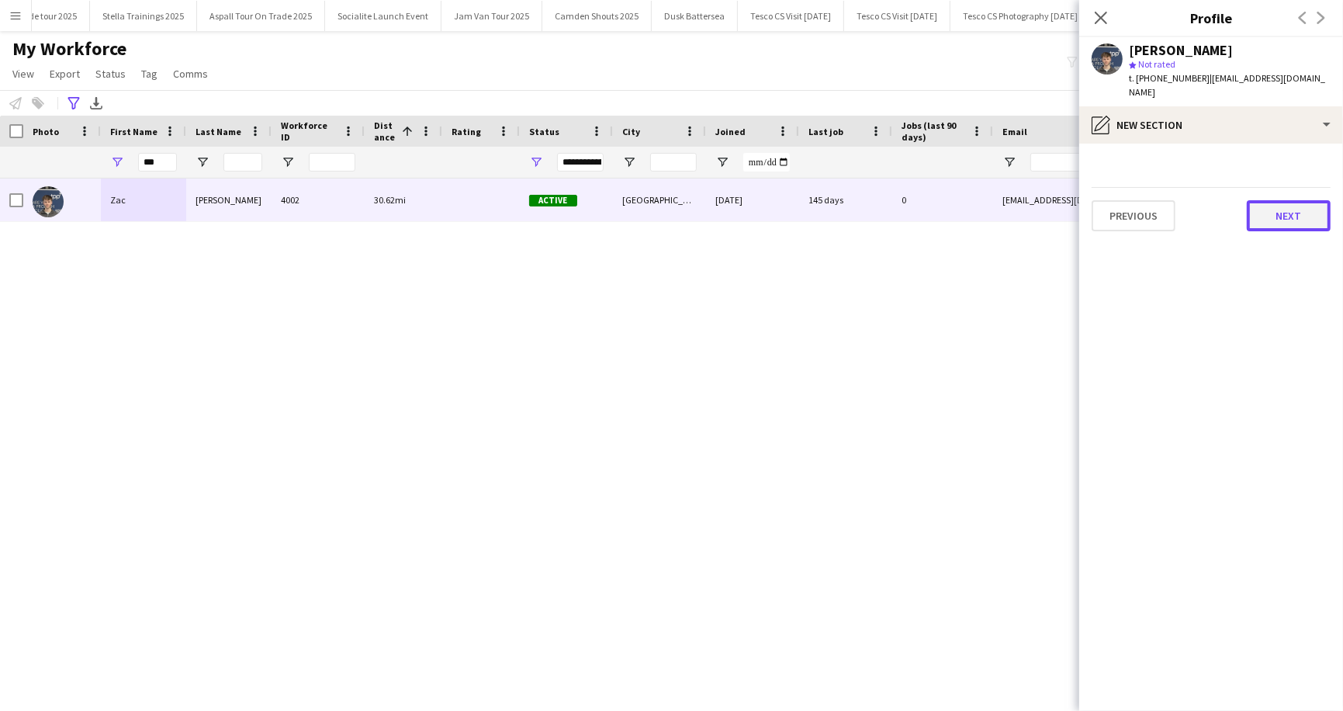
click at [1290, 200] on button "Next" at bounding box center [1289, 215] width 84 height 31
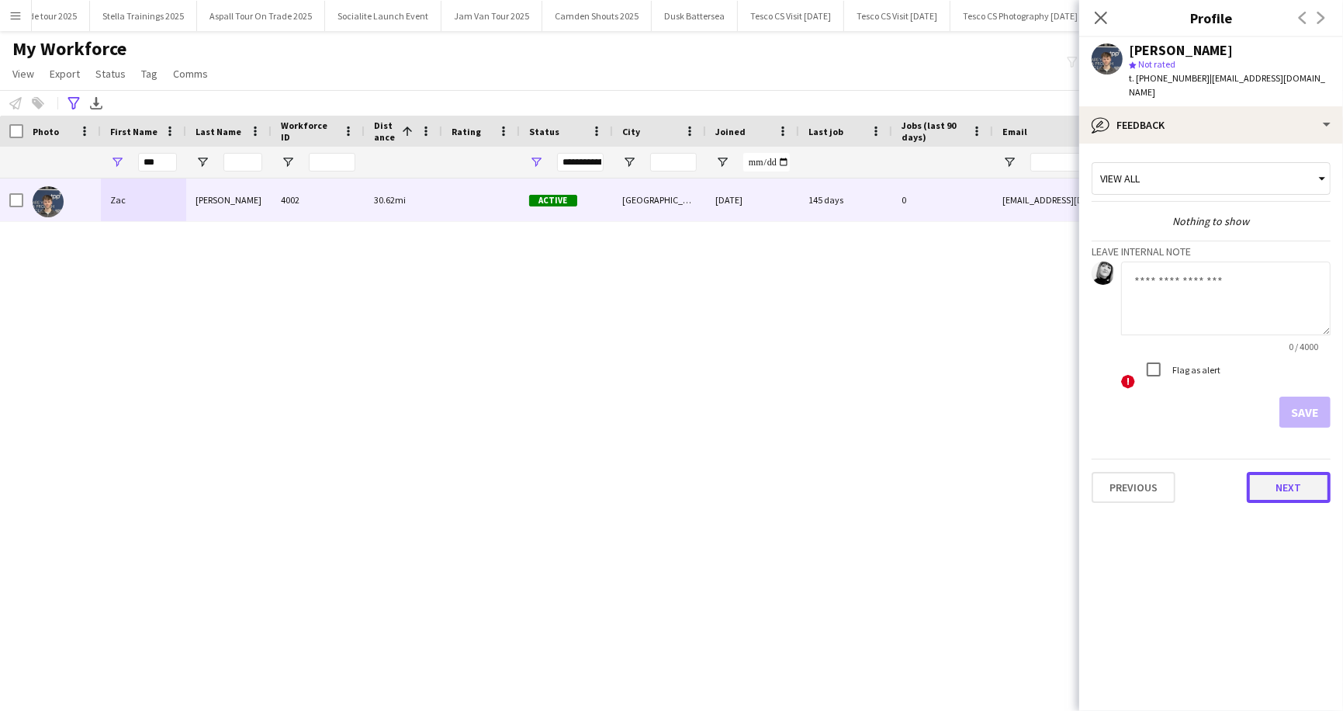
click at [1287, 472] on button "Next" at bounding box center [1289, 487] width 84 height 31
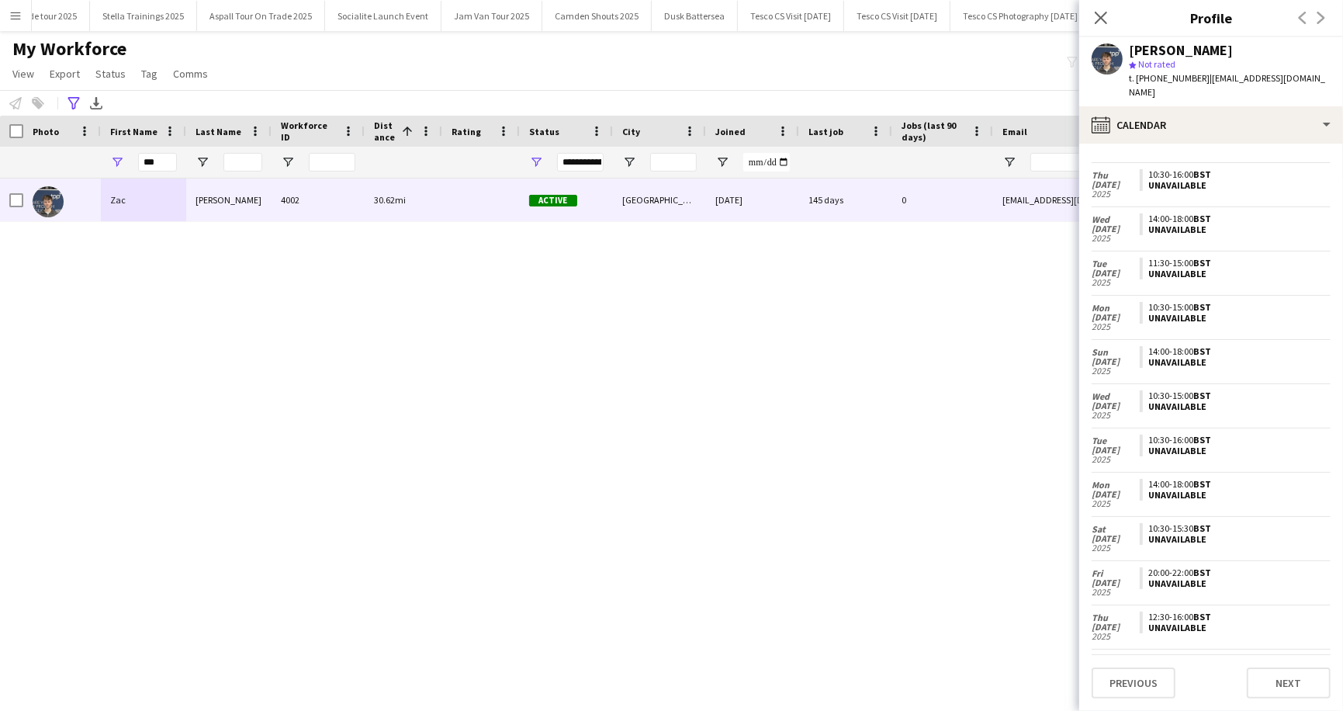
scroll to position [493, 0]
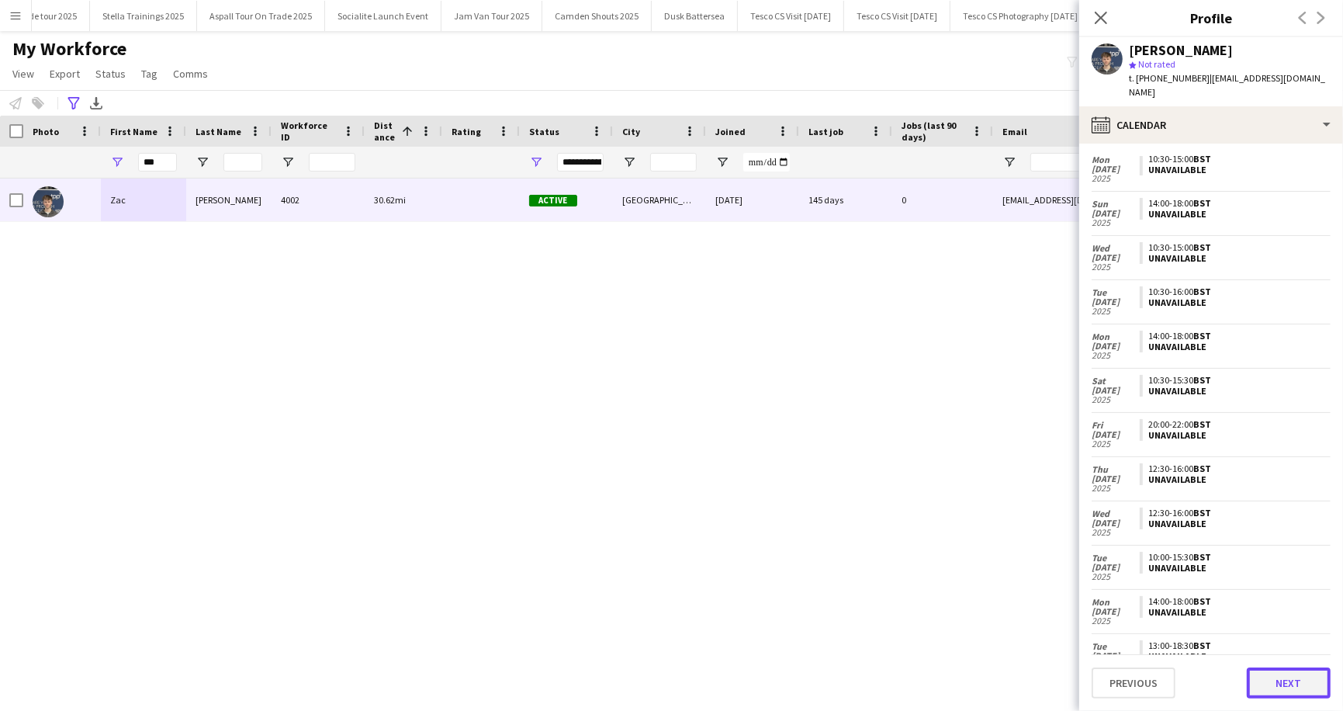
click at [1292, 684] on button "Next" at bounding box center [1289, 682] width 84 height 31
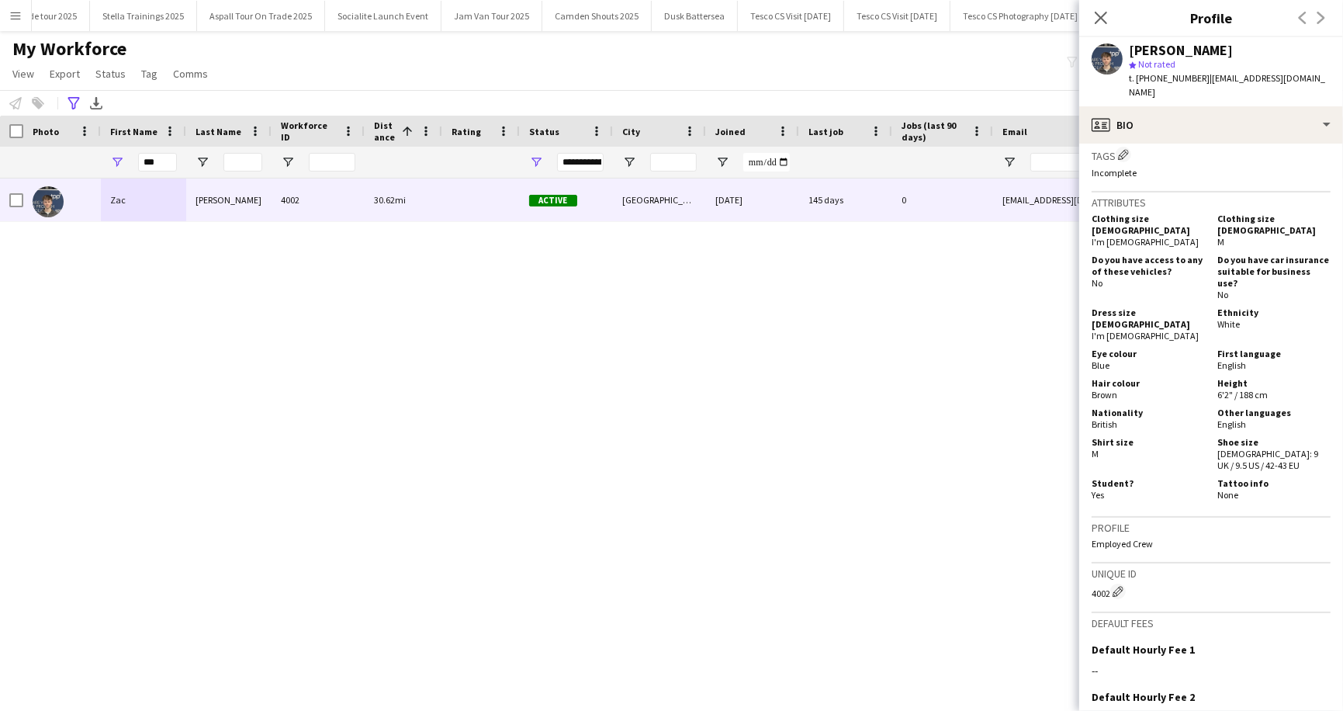
scroll to position [922, 0]
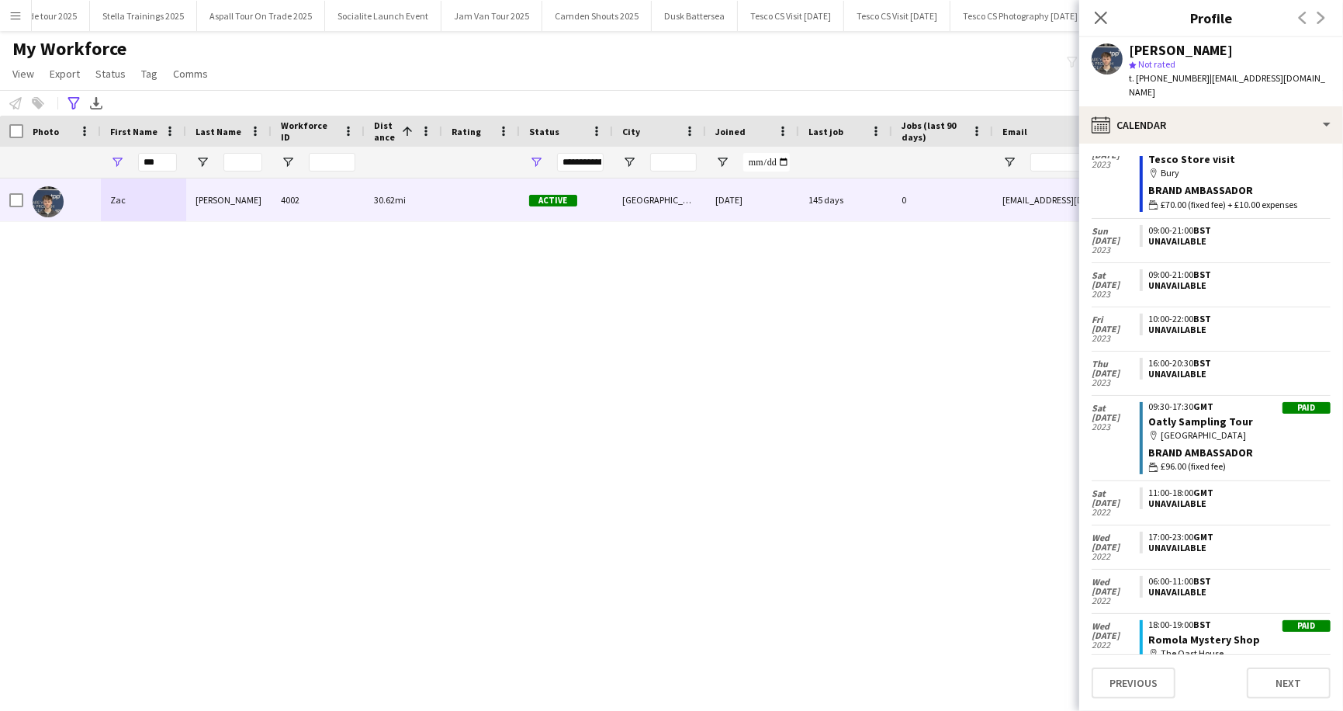
scroll to position [8478, 0]
